Goal: Task Accomplishment & Management: Use online tool/utility

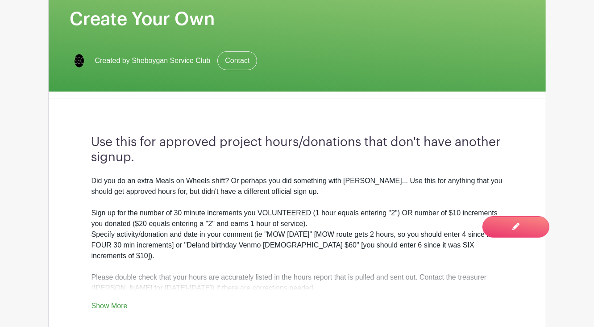
scroll to position [182, 0]
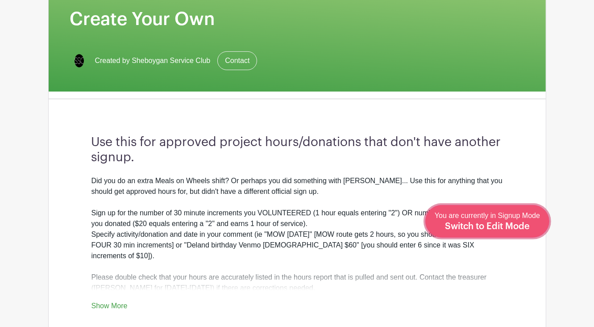
click at [506, 229] on span "Switch to Edit Mode" at bounding box center [487, 226] width 85 height 9
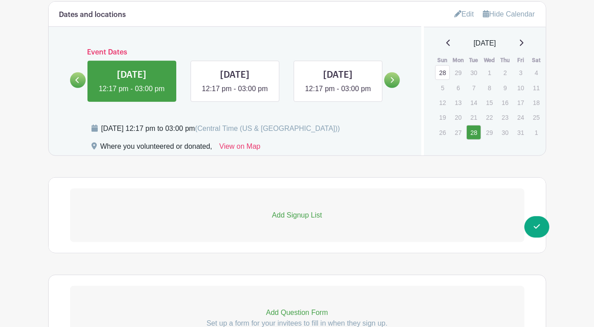
scroll to position [563, 0]
click at [305, 212] on p "Add Signup List" at bounding box center [297, 215] width 454 height 11
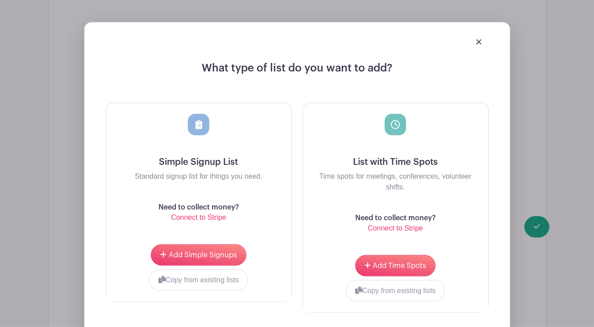
scroll to position [814, 0]
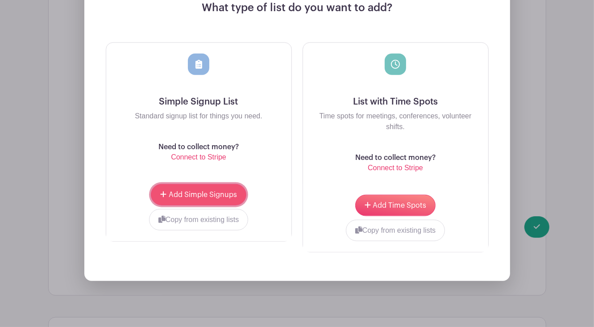
click at [208, 192] on button "Add Simple Signups" at bounding box center [198, 194] width 95 height 21
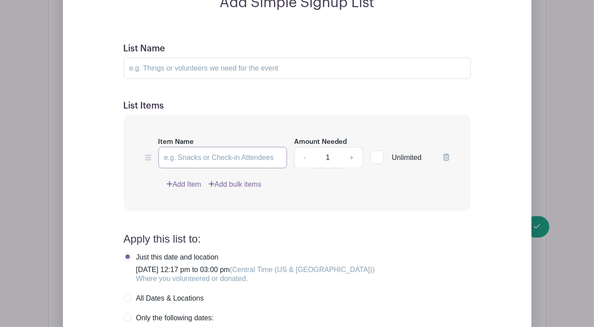
scroll to position [885, 0]
click at [207, 155] on input "Item Name" at bounding box center [222, 157] width 129 height 21
type input "Create your own"
click at [381, 162] on div at bounding box center [376, 156] width 13 height 13
click at [376, 158] on input "Unlimited" at bounding box center [373, 155] width 6 height 6
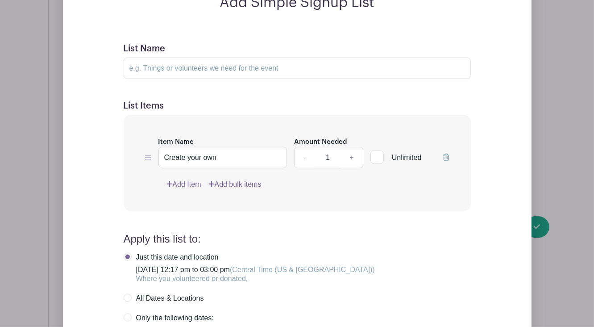
checkbox input "true"
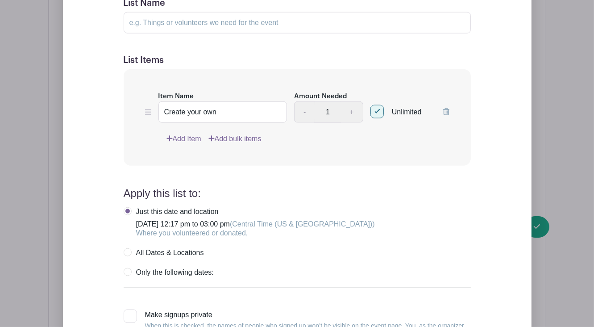
click at [132, 255] on label "All Dates & Locations" at bounding box center [164, 252] width 80 height 9
radio input "true"
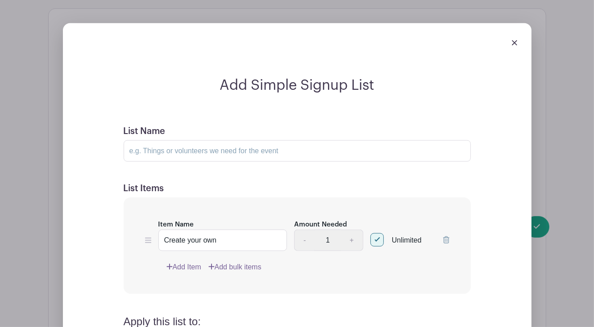
scroll to position [803, 0]
click at [254, 156] on input "List Name" at bounding box center [297, 150] width 347 height 21
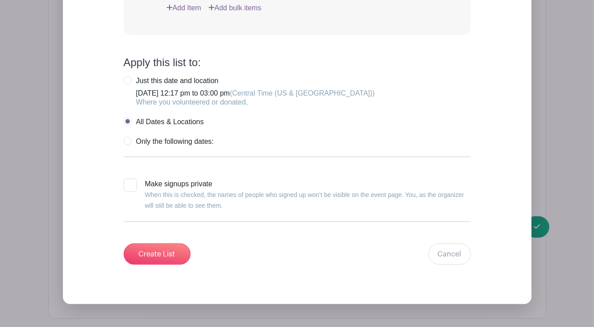
scroll to position [1061, 0]
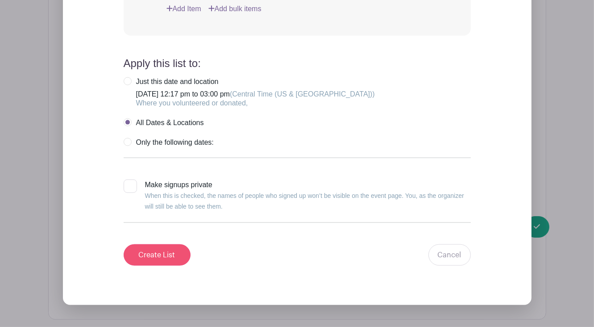
type input "Create your own"
click at [155, 252] on input "Create List" at bounding box center [157, 254] width 67 height 21
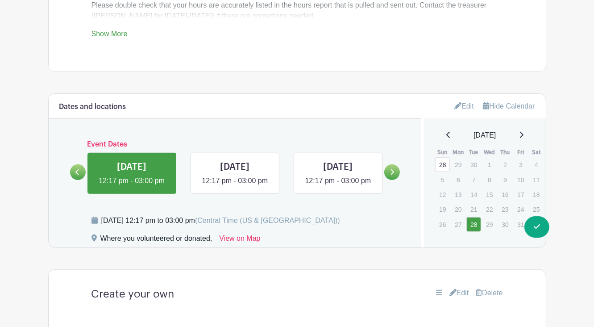
scroll to position [470, 0]
click at [235, 187] on link at bounding box center [235, 187] width 0 height 0
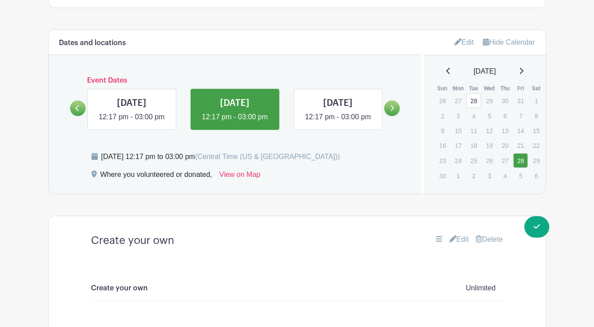
scroll to position [535, 0]
click at [132, 122] on link at bounding box center [132, 122] width 0 height 0
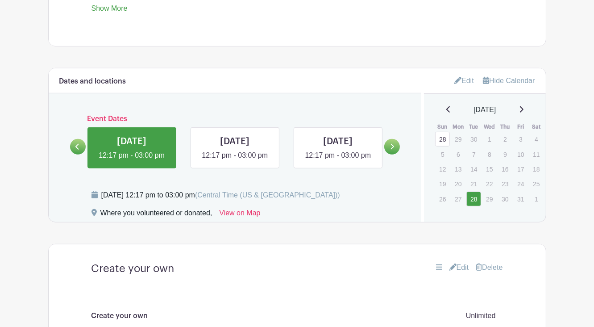
scroll to position [496, 0]
click at [235, 161] on link at bounding box center [235, 161] width 0 height 0
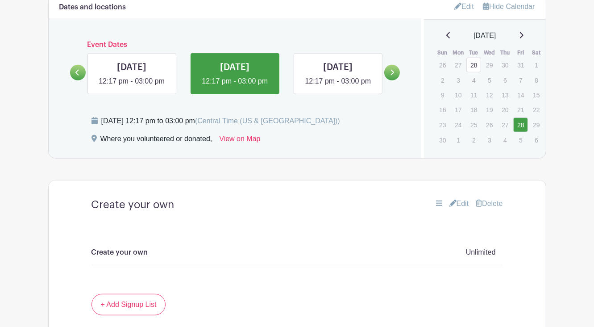
scroll to position [565, 0]
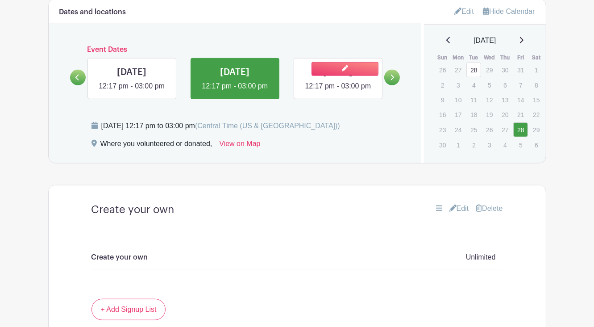
click at [338, 91] on link at bounding box center [338, 91] width 0 height 0
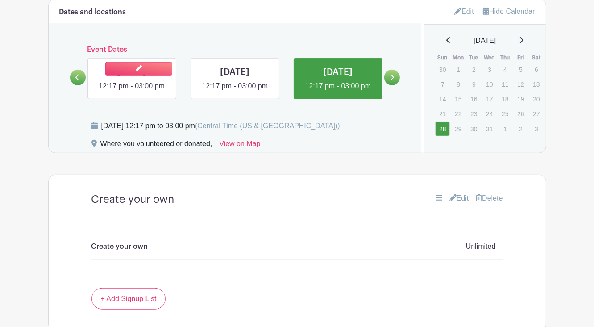
click at [132, 91] on link at bounding box center [132, 91] width 0 height 0
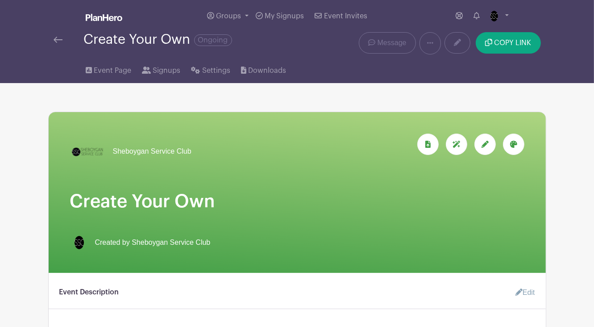
click at [56, 42] on img at bounding box center [58, 40] width 9 height 6
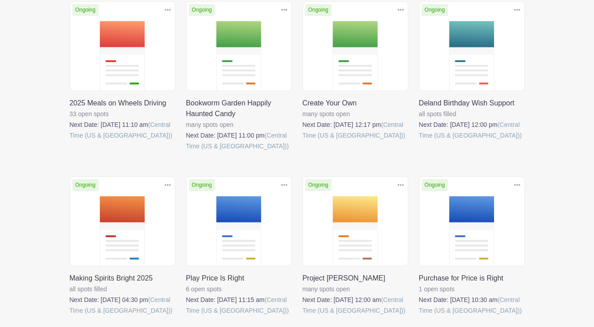
scroll to position [171, 0]
